Goal: Information Seeking & Learning: Find specific fact

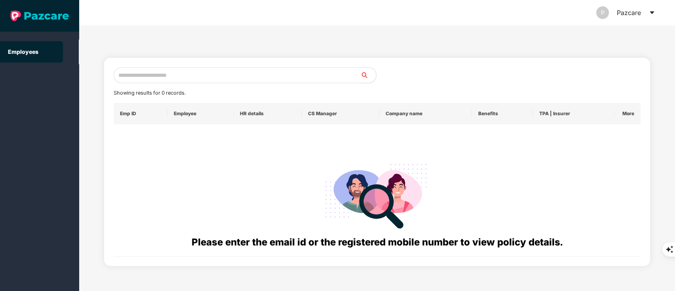
click at [167, 73] on input "text" at bounding box center [237, 75] width 247 height 16
paste input "**********"
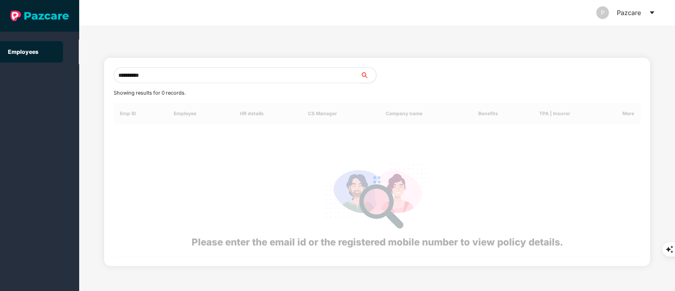
click at [167, 73] on input "**********" at bounding box center [237, 75] width 247 height 16
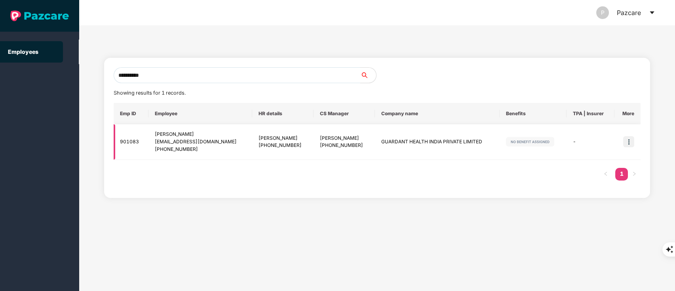
type input "**********"
click at [628, 142] on img at bounding box center [628, 141] width 11 height 11
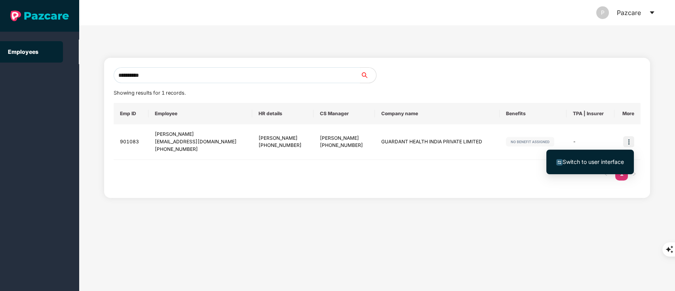
click at [589, 170] on ul "Switch to user interface" at bounding box center [589, 162] width 87 height 25
click at [577, 161] on span "Switch to user interface" at bounding box center [592, 161] width 61 height 7
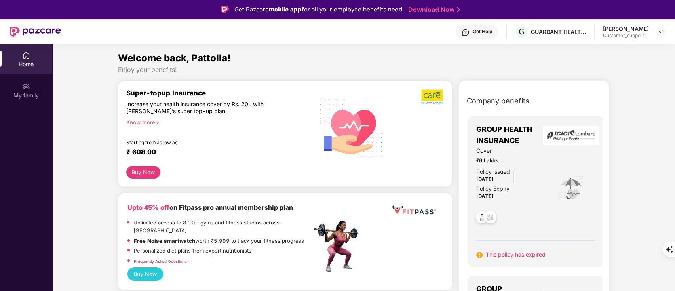
click at [32, 61] on div "Home" at bounding box center [26, 64] width 52 height 8
click at [22, 87] on img at bounding box center [26, 87] width 8 height 8
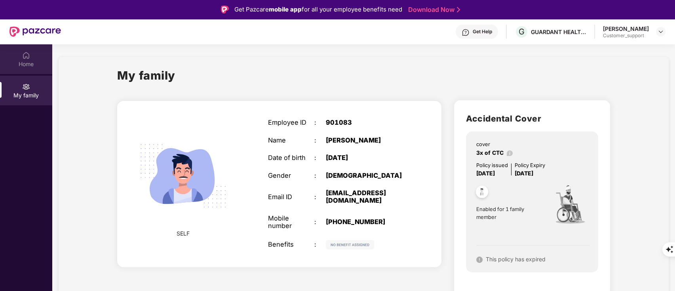
click at [16, 57] on div "Home" at bounding box center [26, 59] width 52 height 30
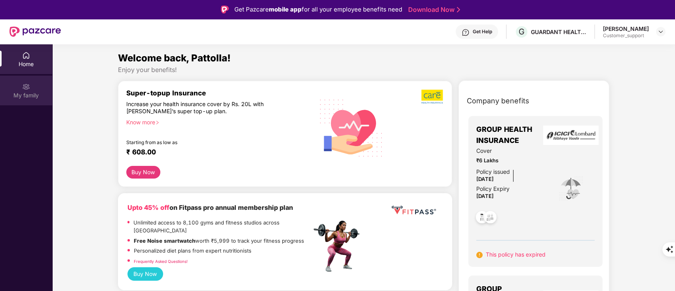
click at [9, 87] on div "My family" at bounding box center [26, 91] width 52 height 30
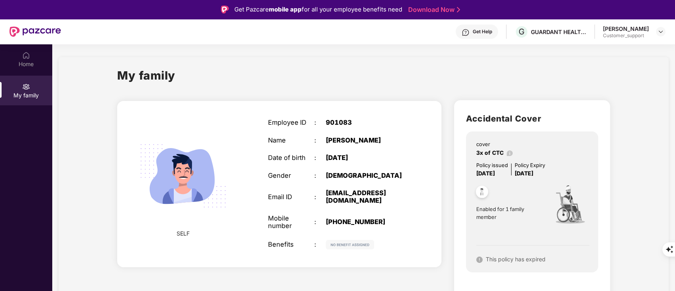
click at [471, 86] on div "My family" at bounding box center [363, 79] width 492 height 27
click at [38, 53] on div "Home" at bounding box center [26, 59] width 52 height 30
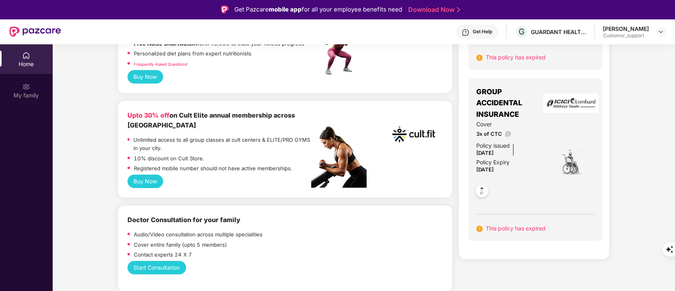
scroll to position [196, 0]
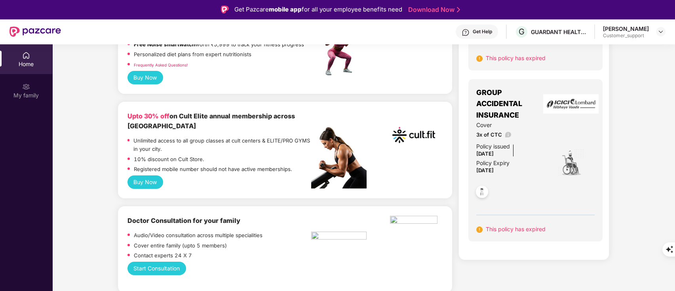
click at [443, 205] on div "Company benefits GROUP HEALTH INSURANCE Cover ₹6 Lakhs Policy issued [DATE] Pol…" at bounding box center [533, 76] width 185 height 365
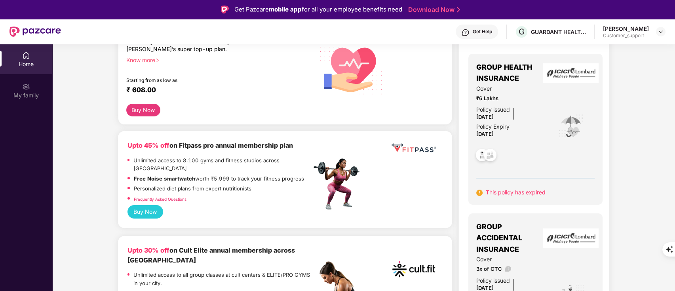
scroll to position [0, 0]
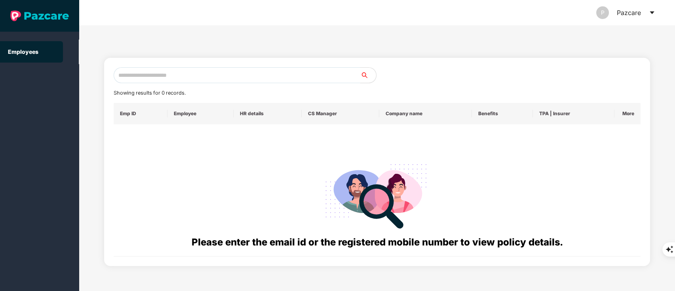
click at [128, 75] on input "text" at bounding box center [237, 75] width 247 height 16
paste input "**********"
type input "*"
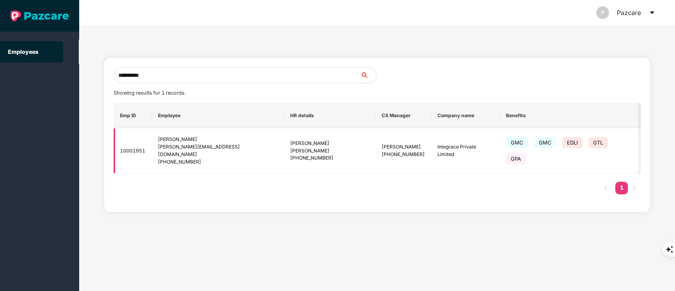
scroll to position [0, 9]
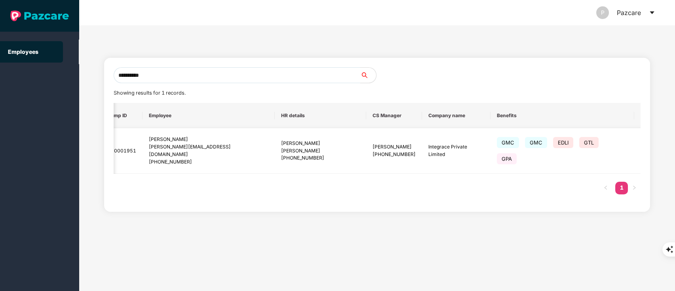
type input "**********"
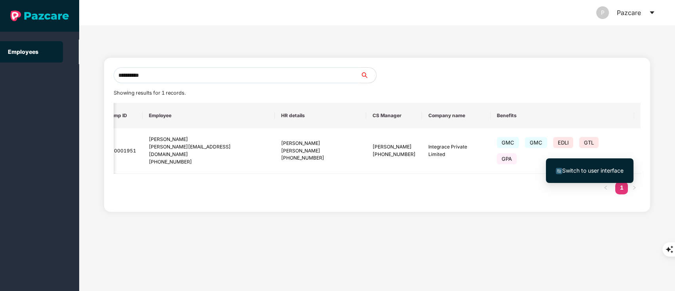
click at [602, 166] on span "Switch to user interface" at bounding box center [590, 170] width 68 height 9
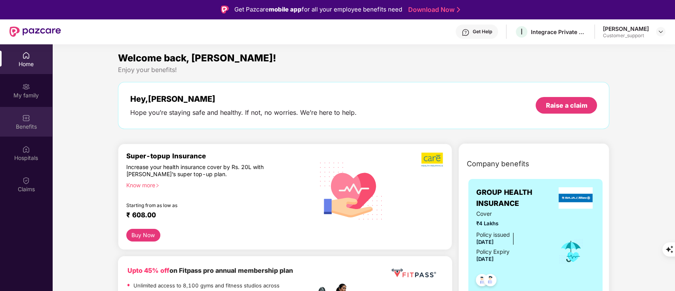
click at [28, 116] on img at bounding box center [26, 118] width 8 height 8
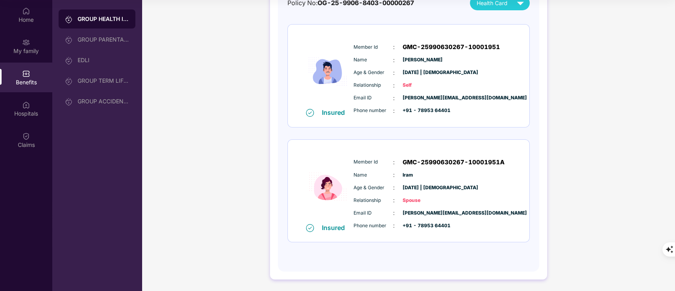
scroll to position [0, 0]
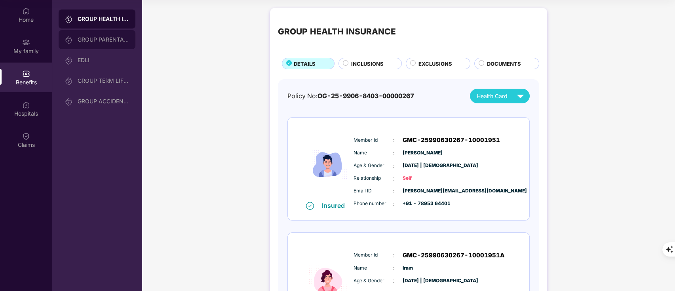
click at [91, 38] on div "GROUP PARENTAL POLICY" at bounding box center [103, 39] width 51 height 6
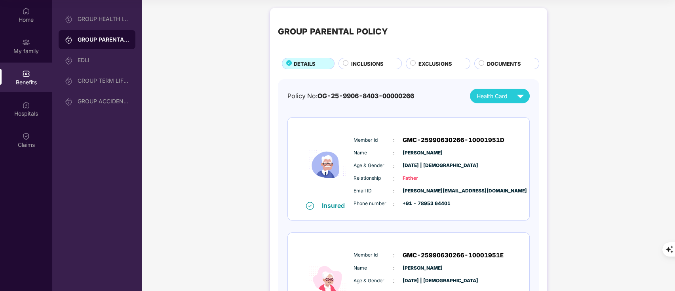
click at [417, 61] on div "EXCLUSIONS" at bounding box center [439, 64] width 51 height 9
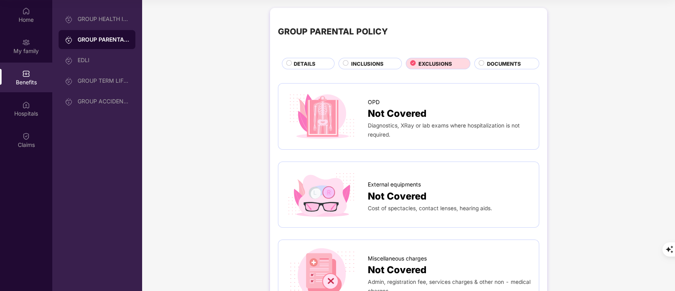
click at [364, 65] on span "INCLUSIONS" at bounding box center [367, 64] width 32 height 8
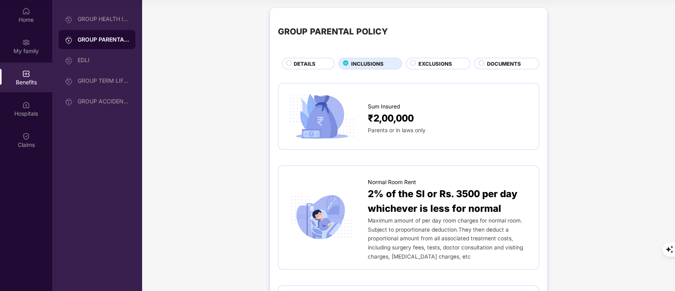
click at [436, 64] on span "EXCLUSIONS" at bounding box center [435, 64] width 34 height 8
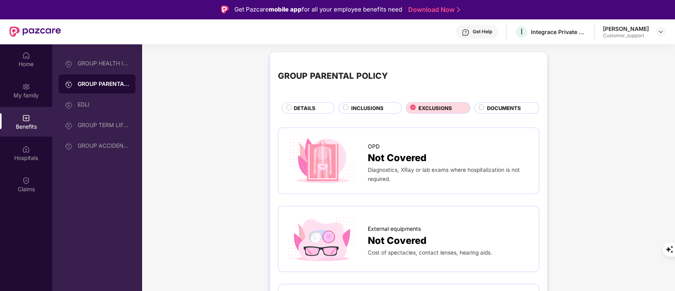
click at [360, 107] on span "INCLUSIONS" at bounding box center [367, 108] width 32 height 8
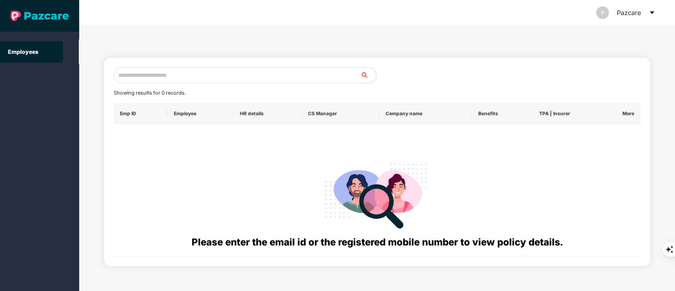
click at [131, 73] on input "text" at bounding box center [237, 75] width 247 height 16
paste input "**********"
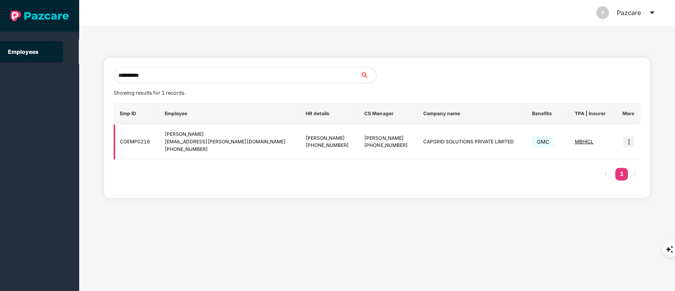
type input "**********"
click at [629, 141] on img at bounding box center [628, 141] width 11 height 11
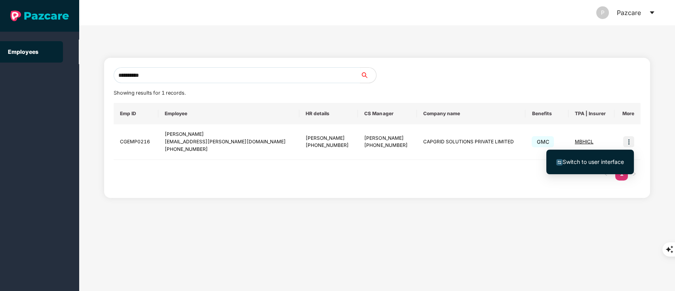
click at [602, 163] on span "Switch to user interface" at bounding box center [592, 161] width 61 height 7
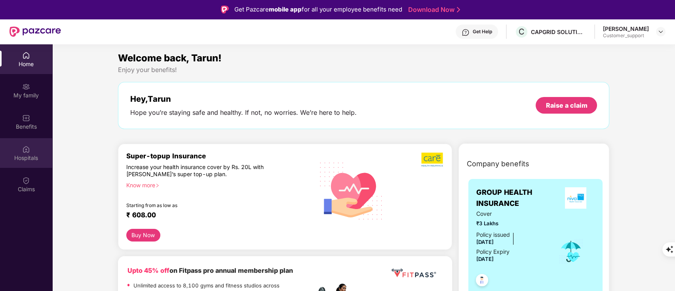
click at [23, 158] on div "Hospitals" at bounding box center [26, 158] width 52 height 8
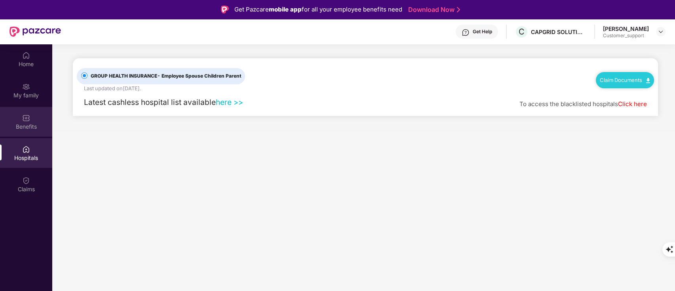
click at [25, 110] on div "Benefits" at bounding box center [26, 122] width 52 height 30
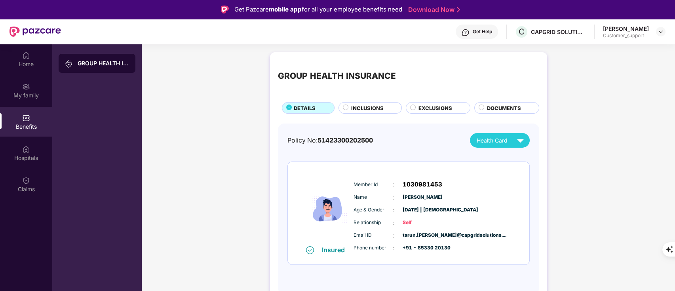
click at [381, 106] on span "INCLUSIONS" at bounding box center [367, 108] width 32 height 8
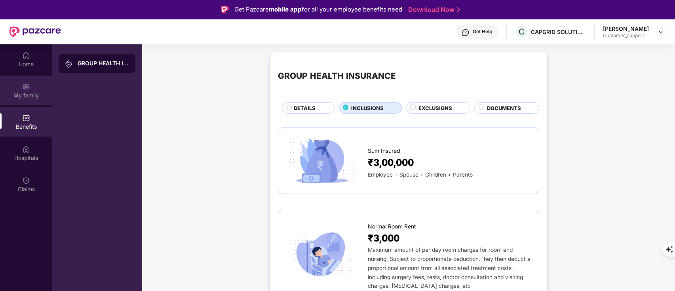
click at [38, 88] on div "My family" at bounding box center [26, 91] width 52 height 30
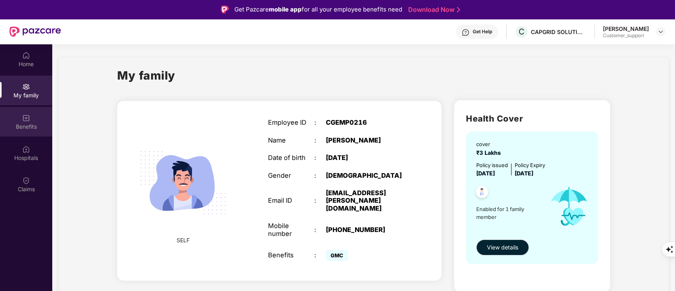
click at [16, 123] on div "Benefits" at bounding box center [26, 127] width 52 height 8
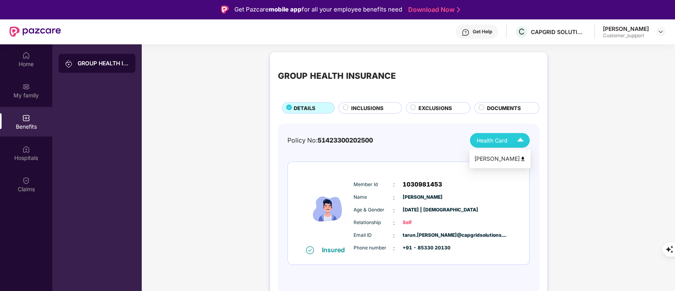
click at [520, 160] on img at bounding box center [523, 159] width 6 height 6
drag, startPoint x: 399, startPoint y: 184, endPoint x: 446, endPoint y: 184, distance: 46.7
click at [446, 184] on div "Member Id : 1030981453" at bounding box center [431, 184] width 157 height 9
copy span "1030981453"
click at [408, 197] on span "[PERSON_NAME]" at bounding box center [422, 198] width 40 height 8
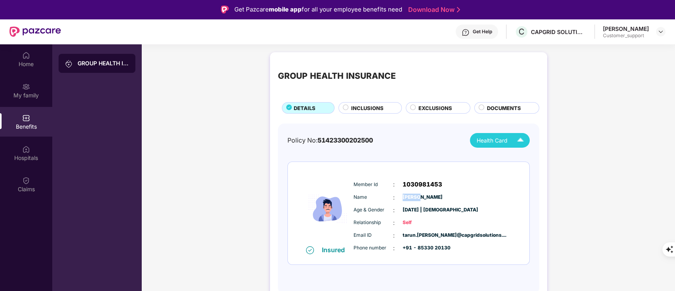
click at [408, 197] on span "[PERSON_NAME]" at bounding box center [422, 198] width 40 height 8
click at [19, 93] on div "My family" at bounding box center [26, 95] width 52 height 8
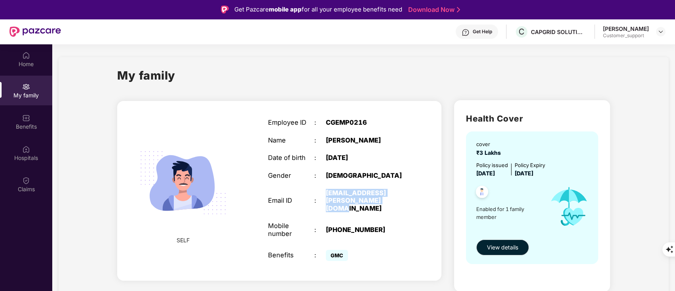
drag, startPoint x: 326, startPoint y: 192, endPoint x: 370, endPoint y: 197, distance: 44.2
click at [370, 197] on div "[EMAIL_ADDRESS][PERSON_NAME][DOMAIN_NAME]" at bounding box center [366, 200] width 81 height 23
copy div "[EMAIL_ADDRESS][PERSON_NAME][DOMAIN_NAME]"
drag, startPoint x: 337, startPoint y: 217, endPoint x: 388, endPoint y: 219, distance: 50.7
click at [388, 226] on div "[PHONE_NUMBER]" at bounding box center [366, 230] width 81 height 8
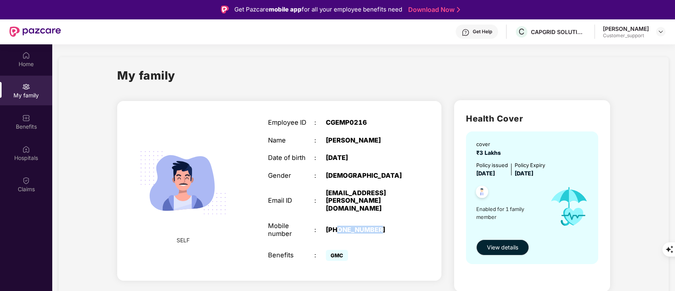
copy div "8533020130"
